Goal: Task Accomplishment & Management: Manage account settings

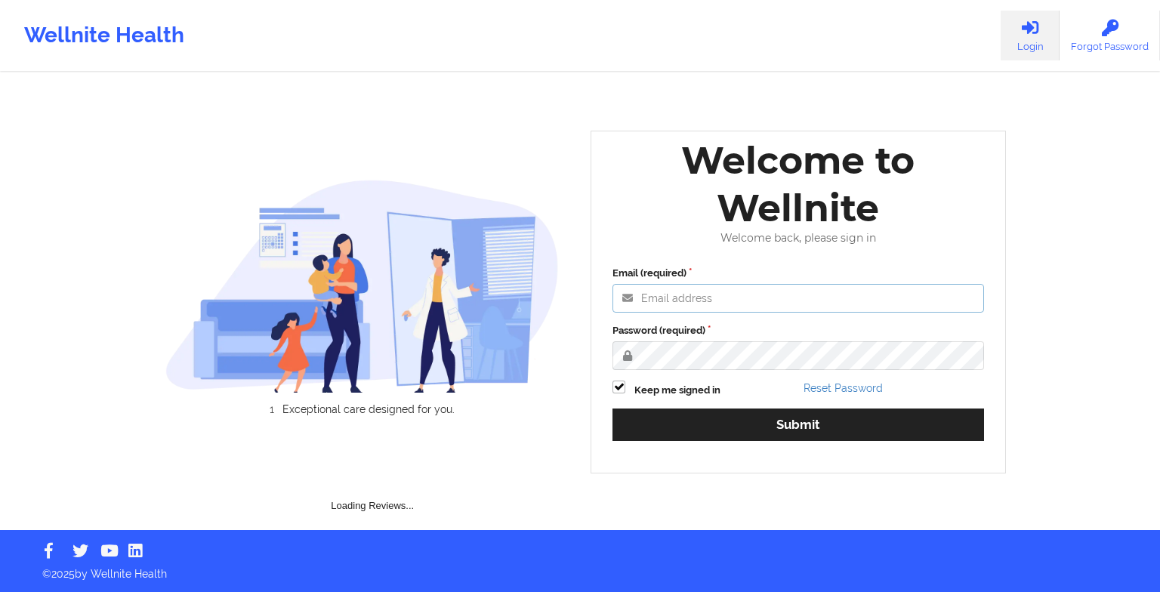
type input "[EMAIL_ADDRESS][DOMAIN_NAME]"
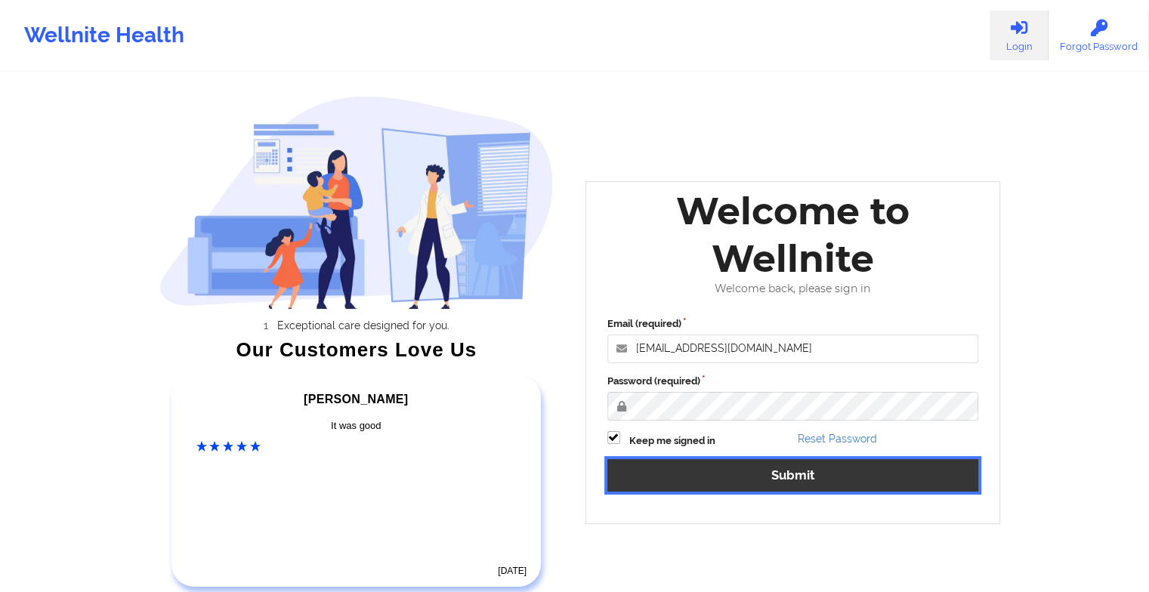
click at [669, 474] on button "Submit" at bounding box center [793, 475] width 372 height 32
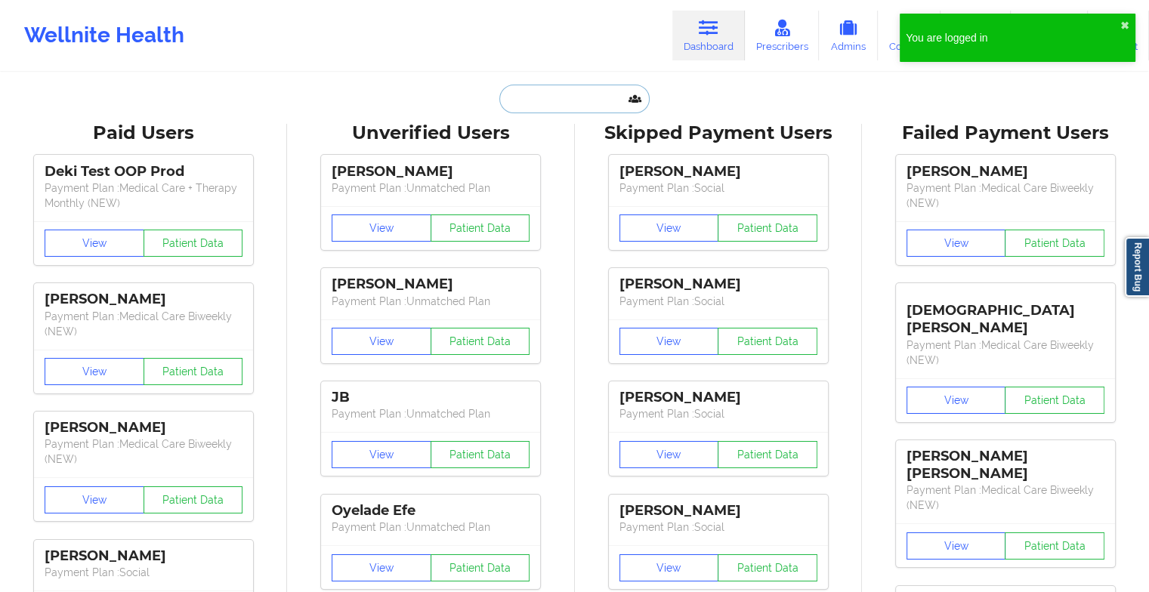
click at [527, 107] on input "text" at bounding box center [574, 99] width 150 height 29
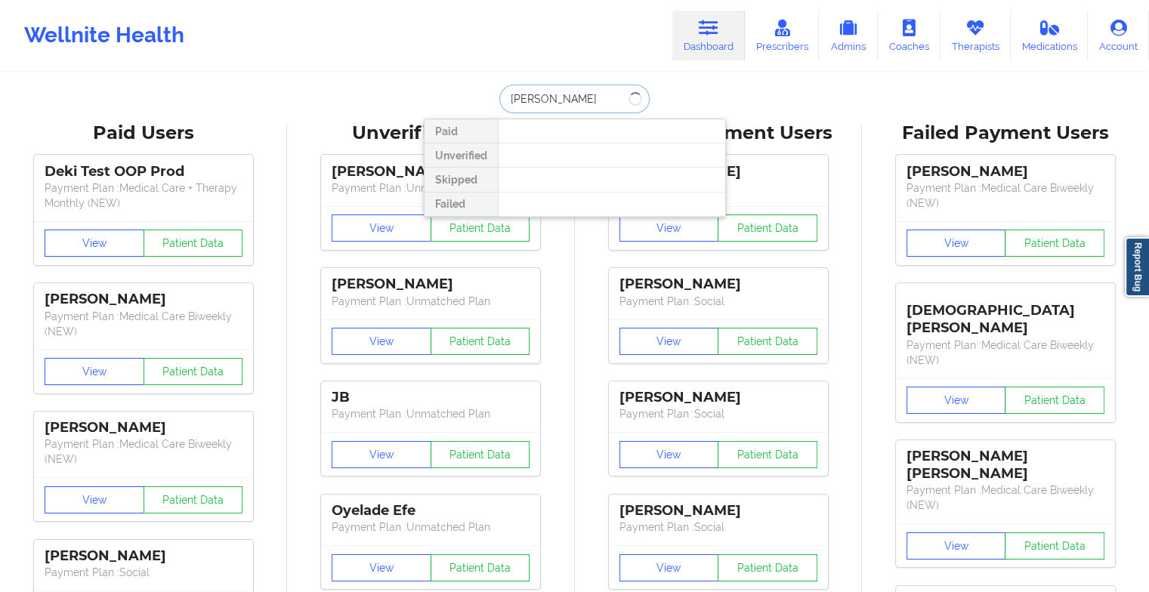
type input "[PERSON_NAME]"
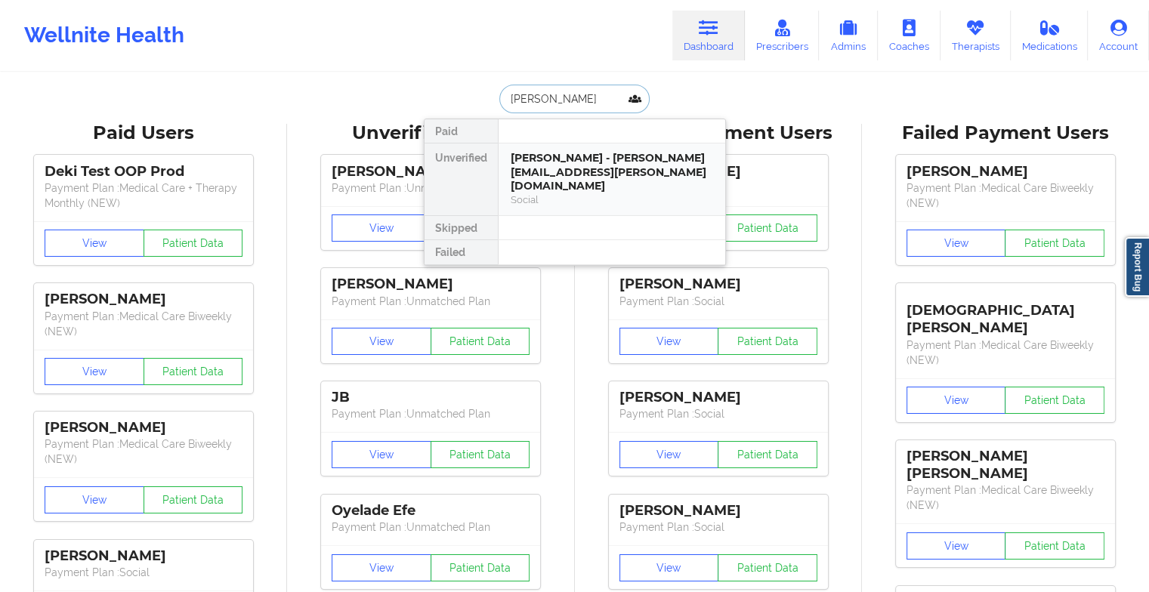
click at [526, 158] on div "[PERSON_NAME] - [PERSON_NAME][EMAIL_ADDRESS][PERSON_NAME][DOMAIN_NAME]" at bounding box center [612, 172] width 202 height 42
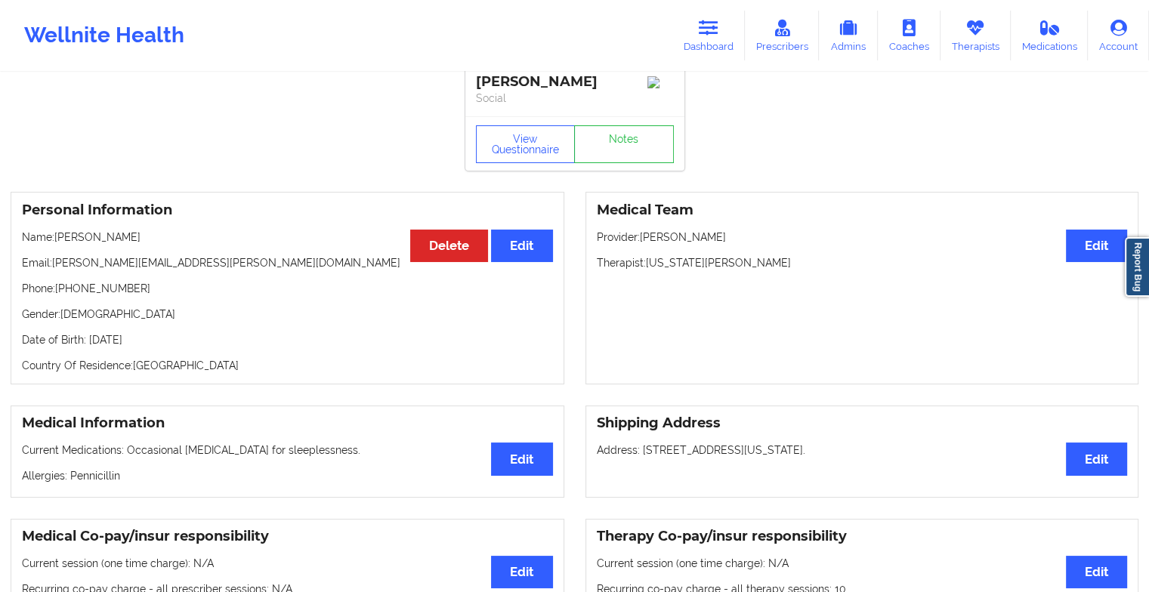
scroll to position [12, 0]
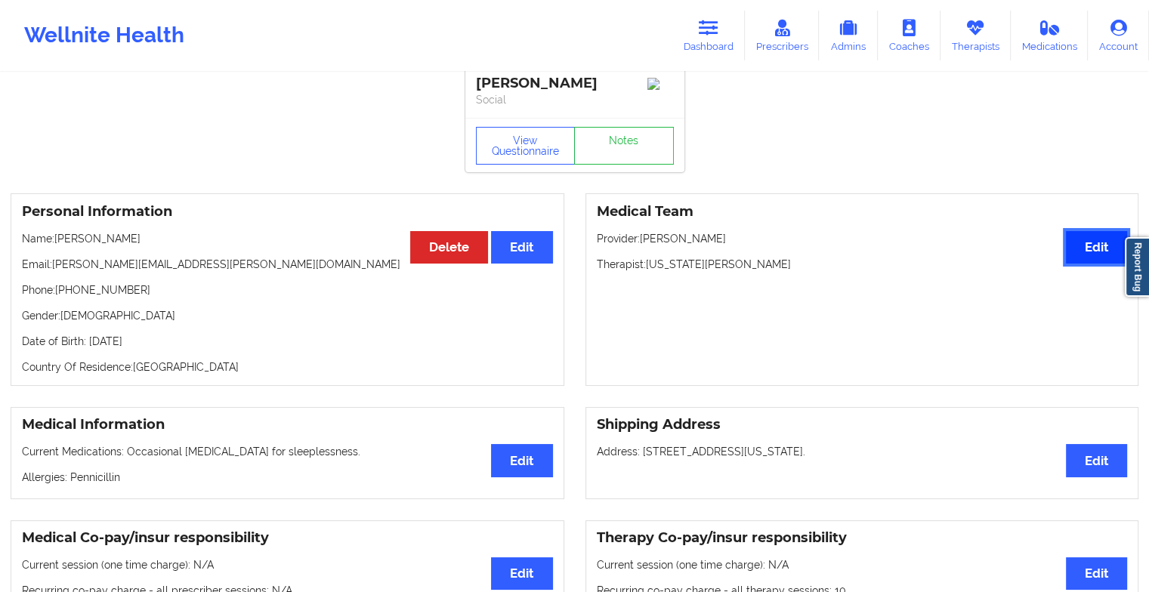
click at [1089, 264] on button "Edit" at bounding box center [1096, 247] width 61 height 32
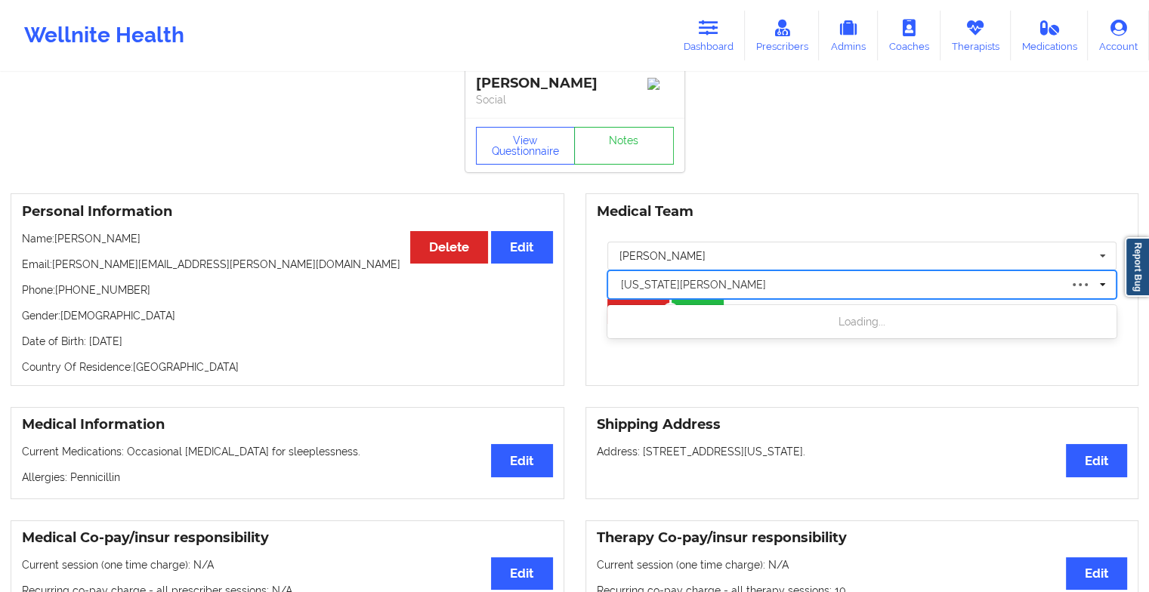
click at [753, 290] on div at bounding box center [840, 285] width 439 height 18
click at [699, 291] on div at bounding box center [840, 285] width 439 height 18
type input "[PERSON_NAME] cutl"
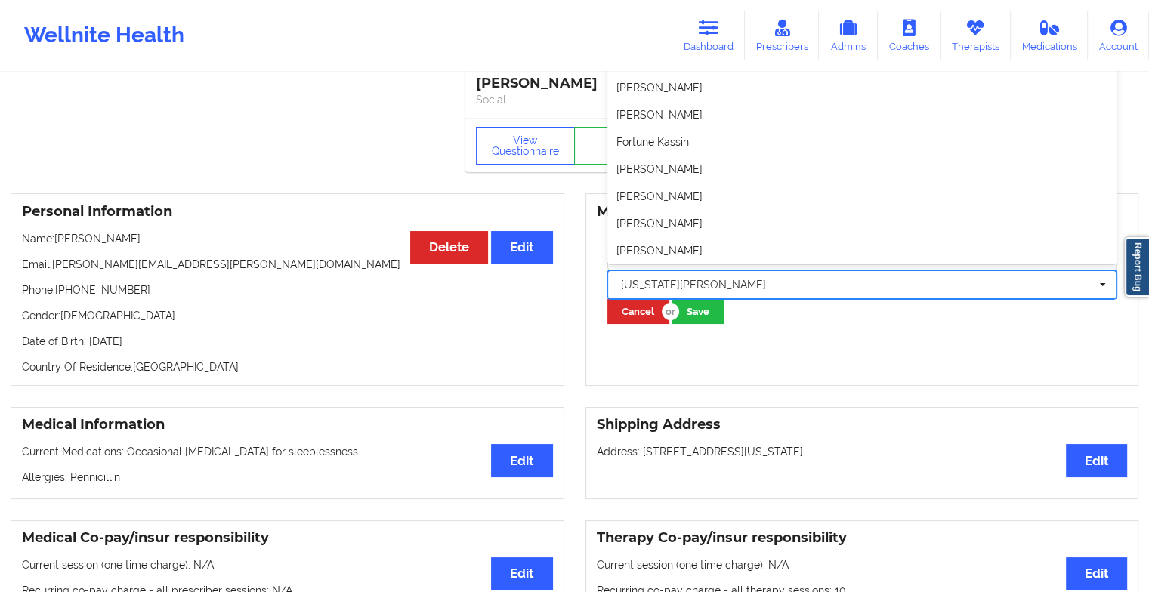
scroll to position [0, 0]
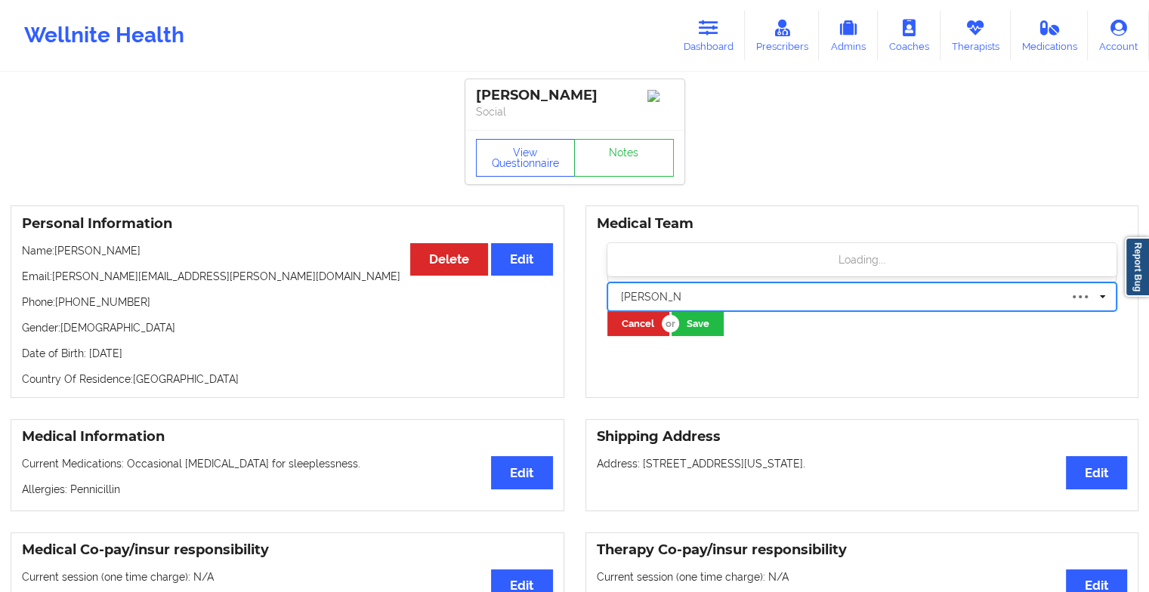
type input "[PERSON_NAME]"
click at [1101, 298] on icon at bounding box center [1102, 293] width 11 height 9
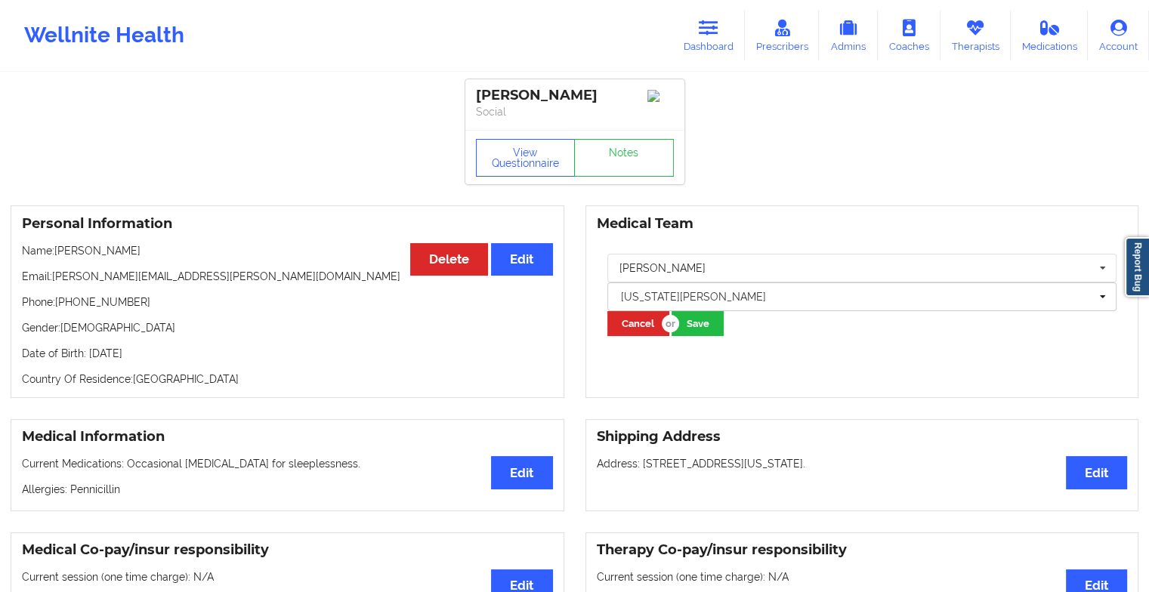
click at [934, 355] on div "Medical Team [PERSON_NAME] [PERSON_NAME] [PERSON_NAME], MD [PERSON_NAME] [PERSO…" at bounding box center [862, 301] width 554 height 193
click at [713, 320] on button "Save" at bounding box center [698, 323] width 52 height 25
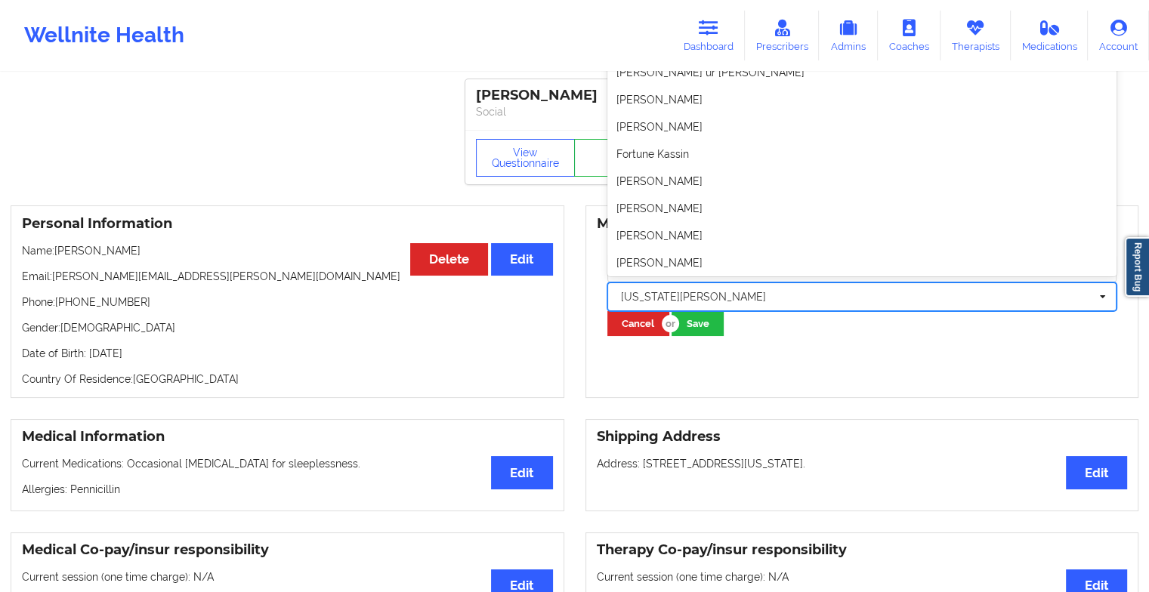
click at [651, 298] on div at bounding box center [855, 297] width 469 height 18
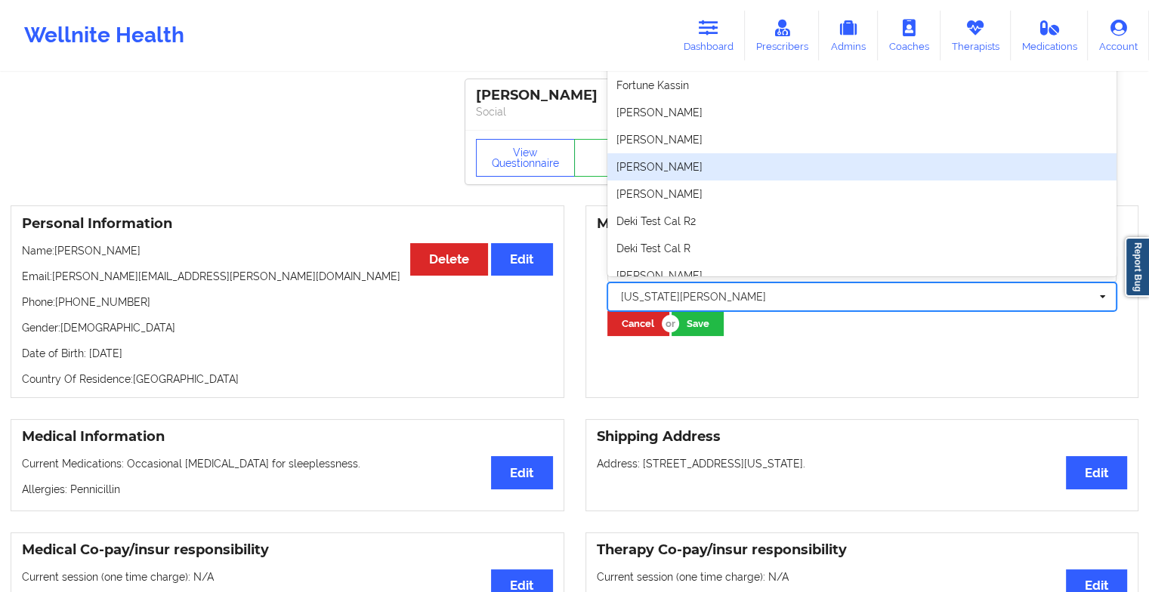
scroll to position [69, 0]
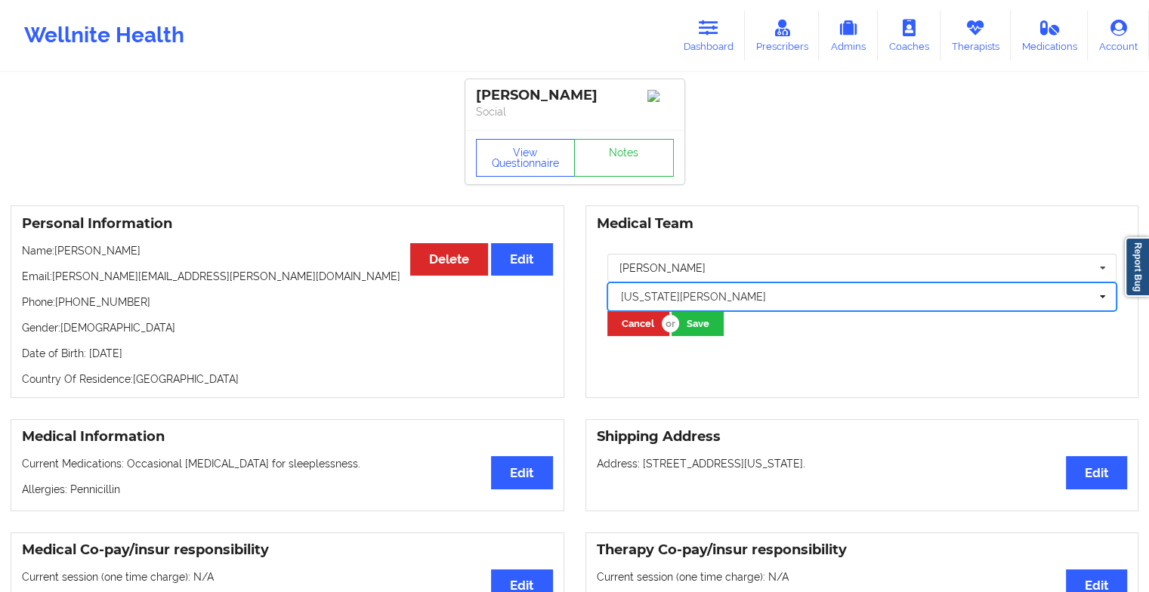
click at [688, 291] on div "[US_STATE][PERSON_NAME]" at bounding box center [855, 297] width 484 height 24
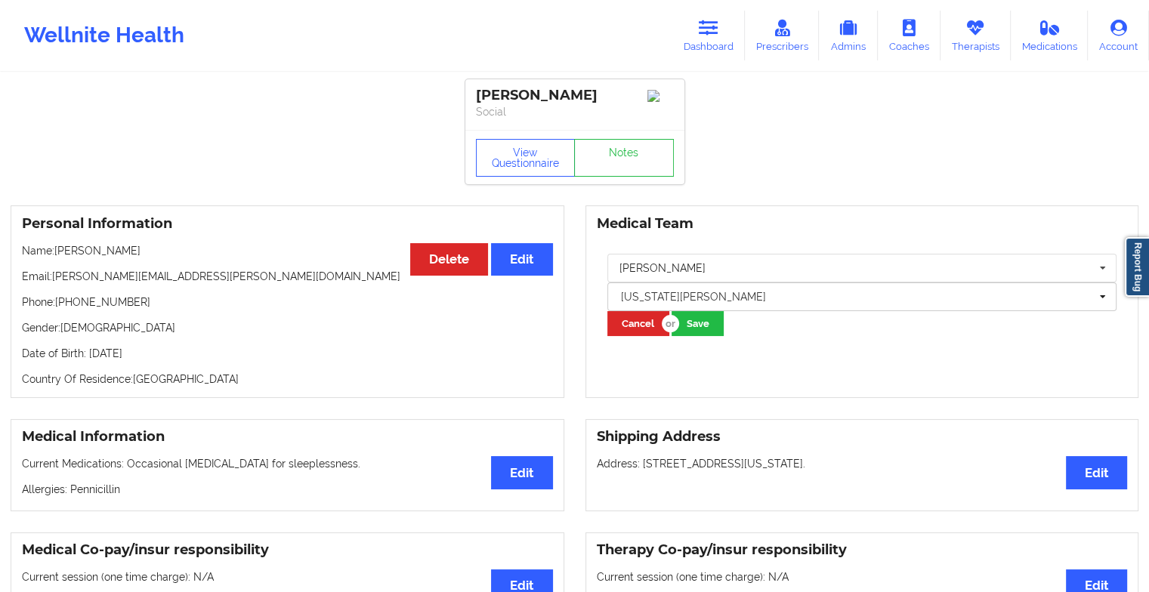
click at [764, 409] on div "Personal Information Edit Delete Name: [PERSON_NAME] Email: [PERSON_NAME][EMAIL…" at bounding box center [574, 302] width 1149 height 214
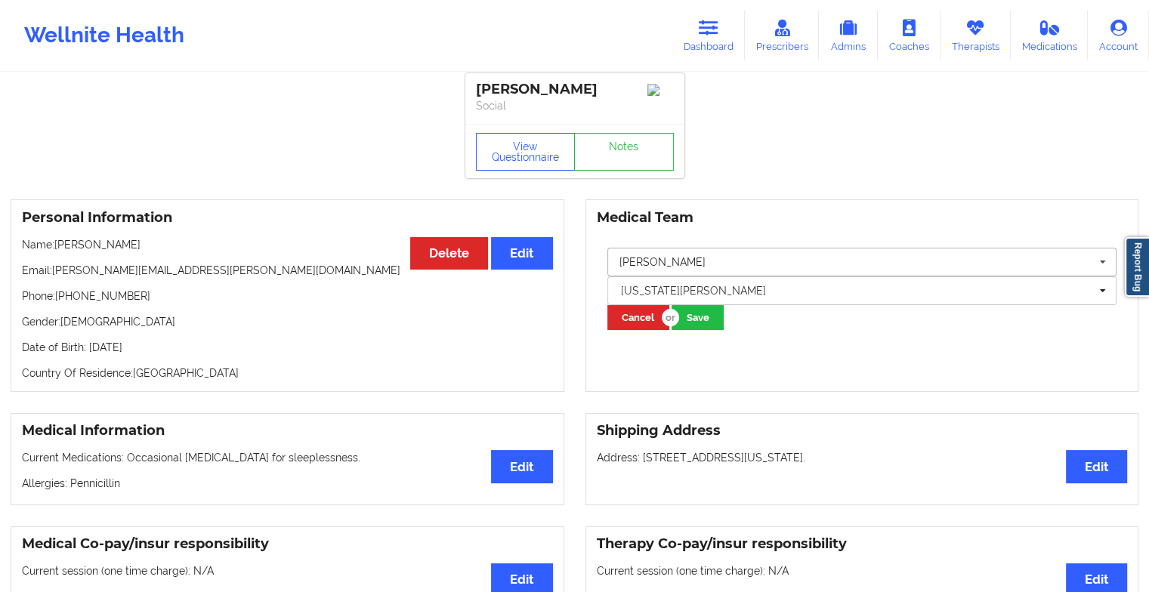
scroll to position [0, 0]
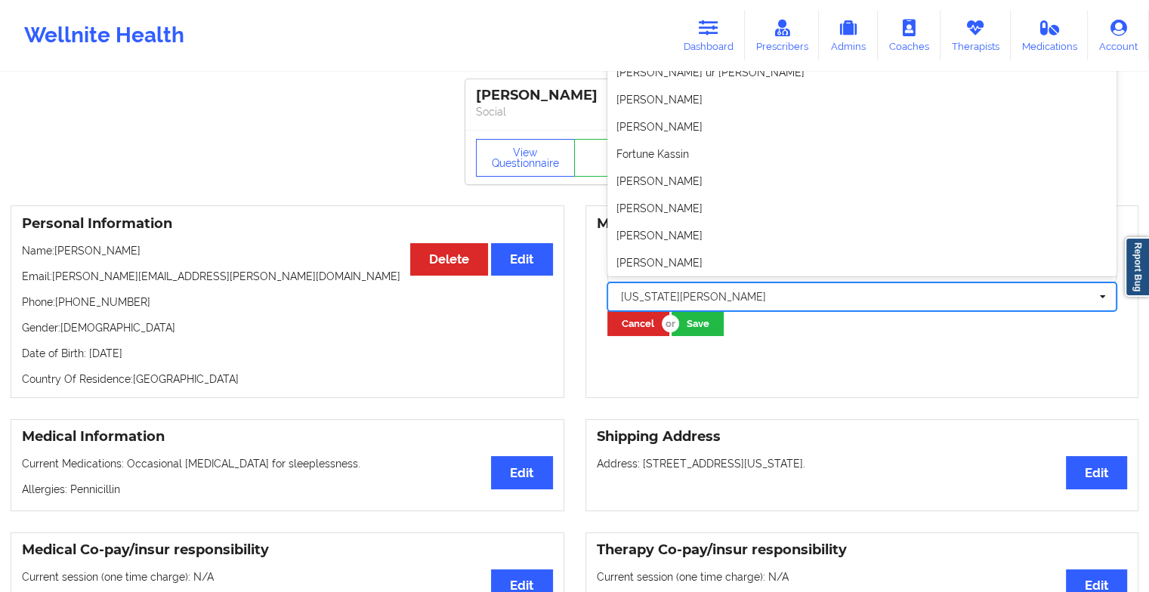
click at [720, 300] on div at bounding box center [855, 297] width 469 height 18
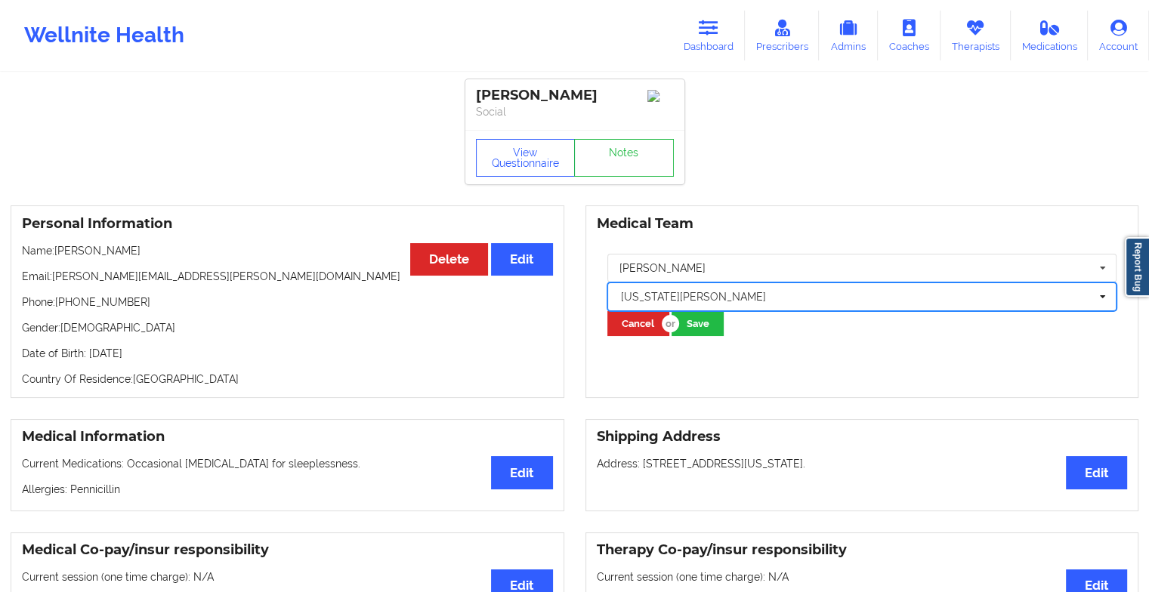
click at [804, 306] on div at bounding box center [855, 297] width 469 height 18
